Goal: Information Seeking & Learning: Learn about a topic

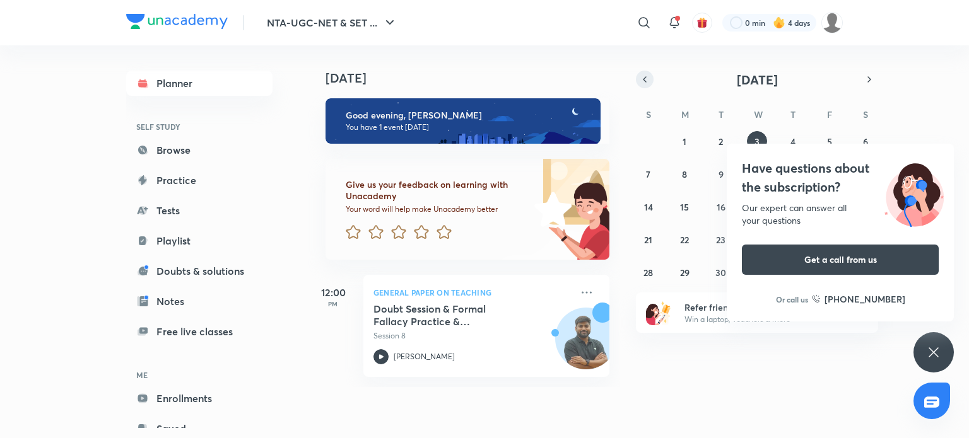
click at [646, 87] on button "button" at bounding box center [645, 80] width 18 height 18
click at [929, 365] on div "Have questions about the subscription? Our expert can answer all your questions…" at bounding box center [933, 352] width 40 height 40
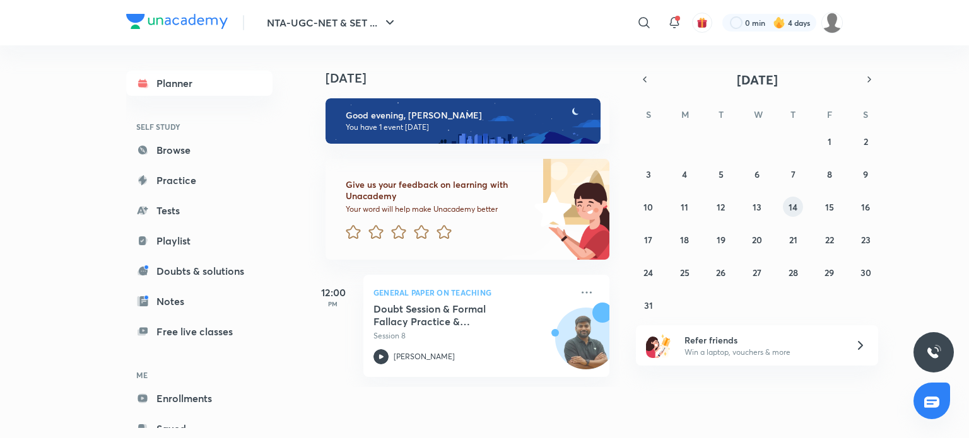
click at [795, 214] on button "14" at bounding box center [793, 207] width 20 height 20
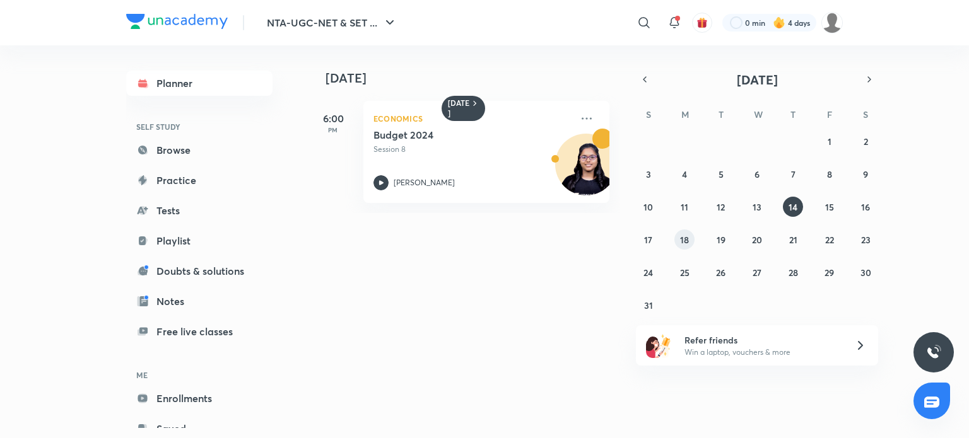
click at [684, 247] on button "18" at bounding box center [684, 240] width 20 height 20
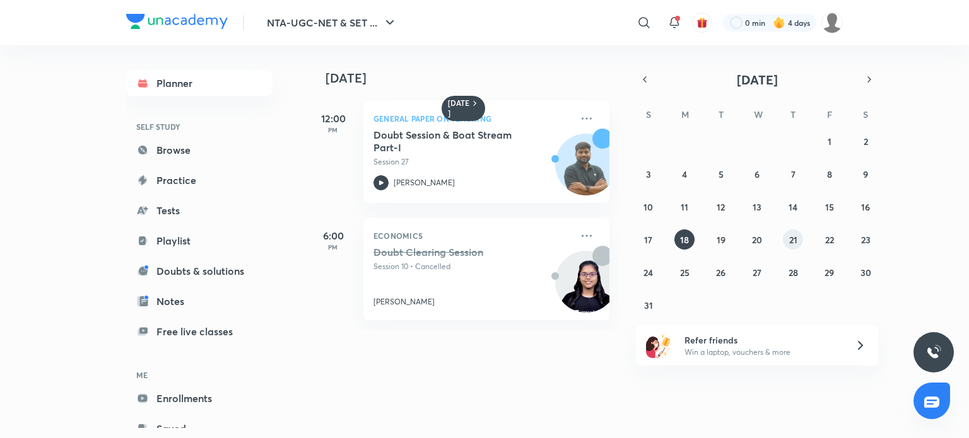
click at [797, 242] on button "21" at bounding box center [793, 240] width 20 height 20
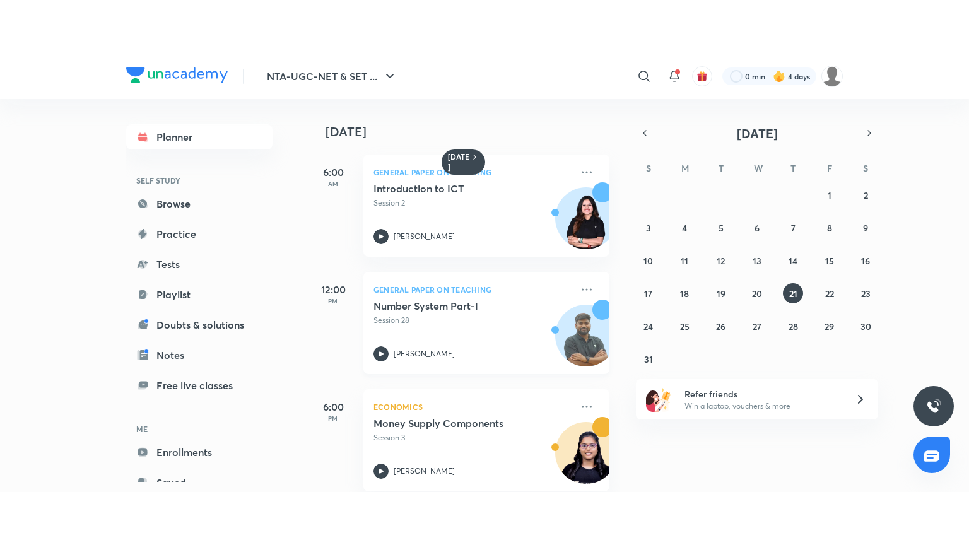
scroll to position [136, 0]
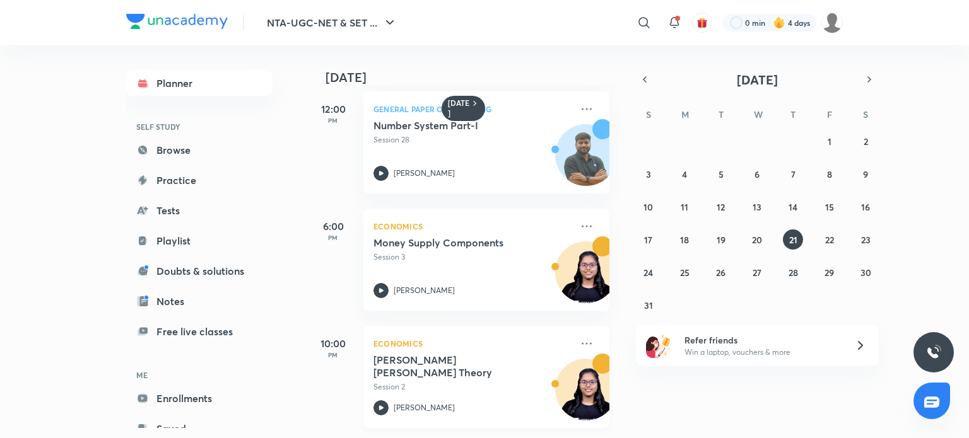
click at [385, 401] on icon at bounding box center [380, 408] width 15 height 15
